Goal: Information Seeking & Learning: Learn about a topic

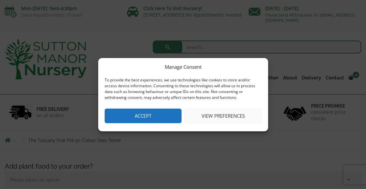
click at [158, 114] on button "Accept" at bounding box center [143, 115] width 77 height 15
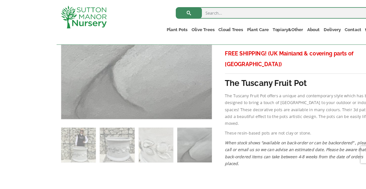
scroll to position [302, 0]
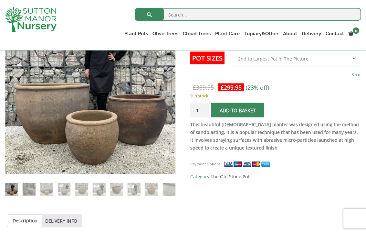
scroll to position [146, 0]
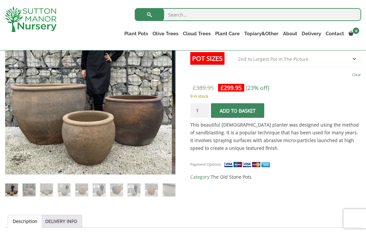
click at [129, 124] on img at bounding box center [163, 165] width 323 height 323
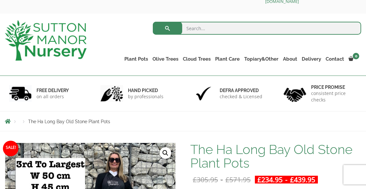
scroll to position [16, 0]
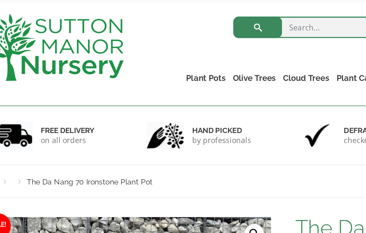
click at [0, 0] on ul "Resin Bonded Pots The Amalfi Pots The Milan Pots The Capri Pots The Brunello Po…" at bounding box center [0, 0] width 0 height 0
click at [0, 0] on link "The Old Stone Pots" at bounding box center [0, 0] width 0 height 0
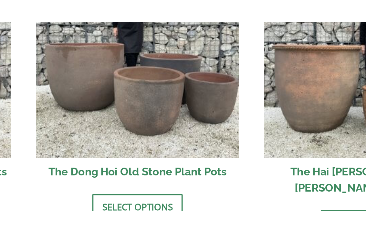
scroll to position [237, 0]
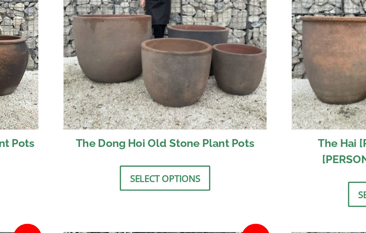
click at [158, 170] on link "Select options" at bounding box center [182, 177] width 49 height 14
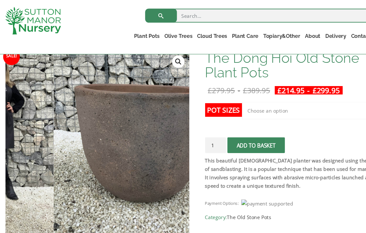
scroll to position [102, 0]
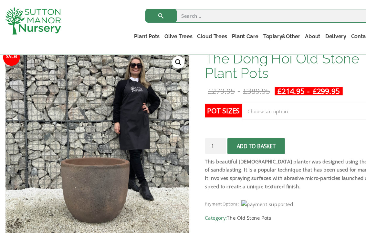
click at [61, 137] on img at bounding box center [166, 209] width 323 height 323
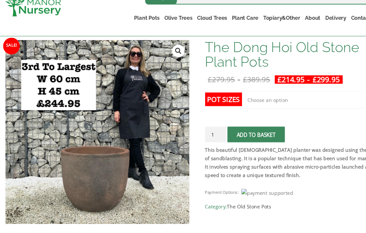
scroll to position [95, 0]
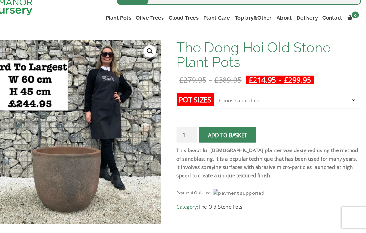
click at [324, 29] on link "Contact" at bounding box center [335, 33] width 23 height 9
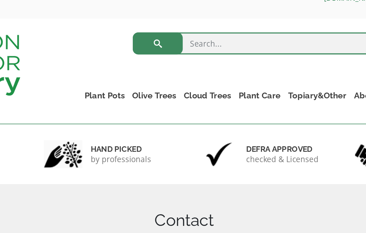
click at [122, 73] on link "Plant Pots" at bounding box center [136, 77] width 28 height 9
click at [0, 0] on link "Rolled Rim Classico" at bounding box center [0, 0] width 0 height 0
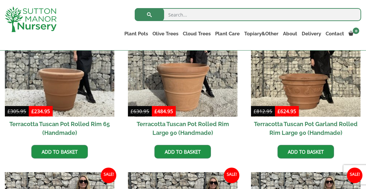
scroll to position [332, 0]
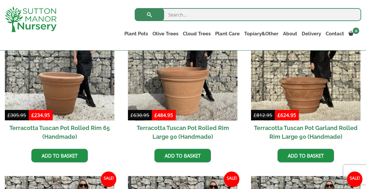
click at [66, 89] on img at bounding box center [60, 66] width 110 height 110
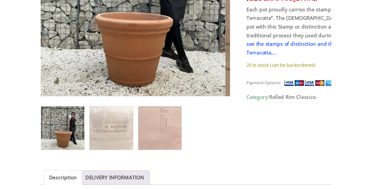
scroll to position [173, 0]
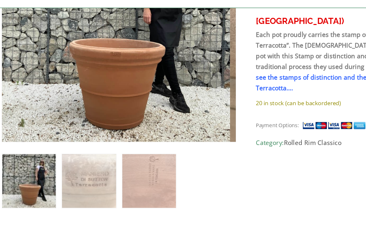
click at [65, 157] on img at bounding box center [68, 176] width 39 height 39
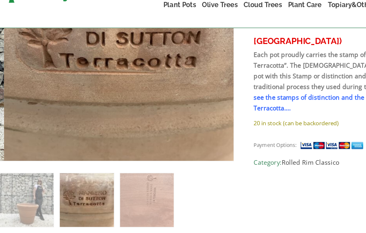
click at [100, 156] on img at bounding box center [112, 175] width 39 height 39
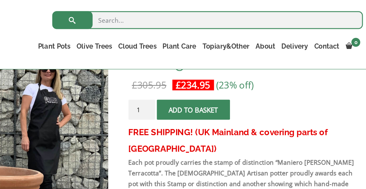
scroll to position [124, 0]
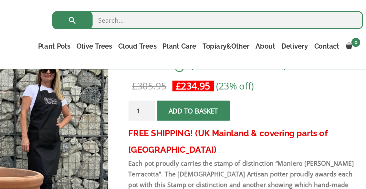
click at [300, 34] on link "Delivery" at bounding box center [312, 33] width 24 height 9
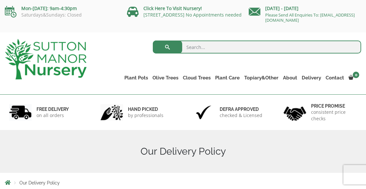
click at [295, 74] on link "About" at bounding box center [290, 77] width 19 height 9
click at [333, 62] on ul "Plant Pots Resin Bonded Pots The Amalfi Pots The Milan Pots The Capri Pots The …" at bounding box center [241, 72] width 239 height 29
click at [180, 9] on link "Click Here To Visit Nursery!" at bounding box center [173, 8] width 59 height 6
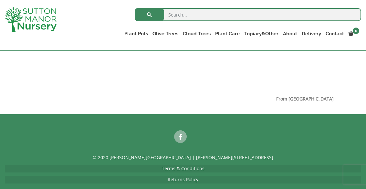
scroll to position [583, 0]
